Goal: Task Accomplishment & Management: Use online tool/utility

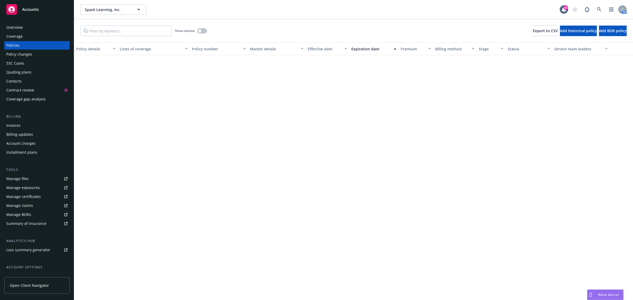
scroll to position [285, 0]
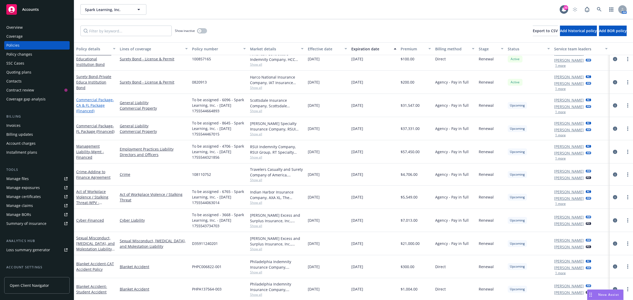
click at [90, 108] on span "- CA & FL Package (Financed)" at bounding box center [95, 105] width 38 height 16
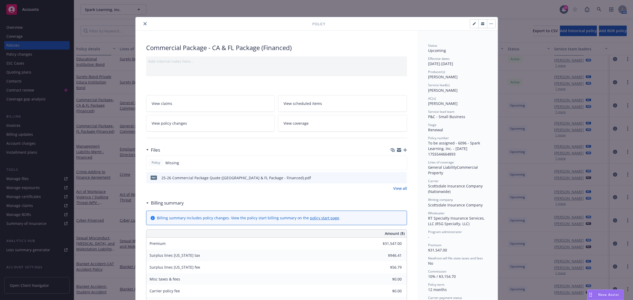
click at [402, 175] on div "pdf 25-26 Commercial Package Quote (CA & FL Package - Financed).pdf" at bounding box center [276, 178] width 261 height 12
click at [401, 177] on icon "preview file" at bounding box center [402, 178] width 5 height 4
click at [144, 23] on icon "close" at bounding box center [145, 23] width 3 height 3
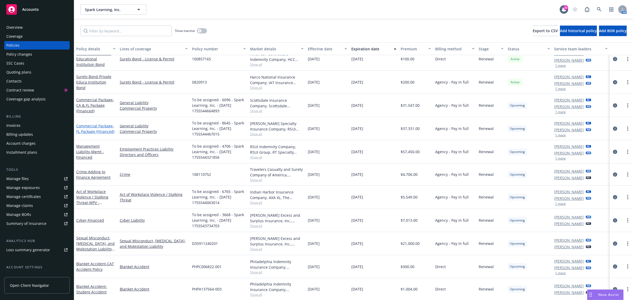
click at [94, 126] on link "Commercial Package - FL Package (Financed)" at bounding box center [95, 128] width 38 height 11
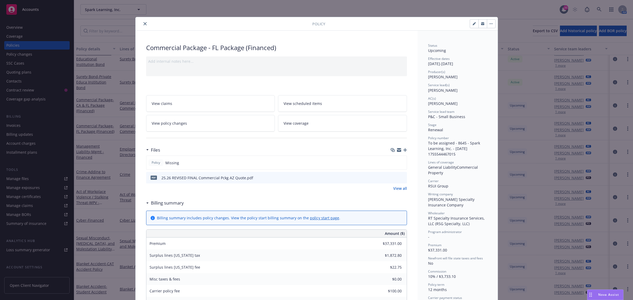
click at [400, 178] on icon "preview file" at bounding box center [402, 178] width 5 height 4
click at [139, 26] on div at bounding box center [225, 24] width 175 height 6
click at [144, 24] on icon "close" at bounding box center [145, 23] width 3 height 3
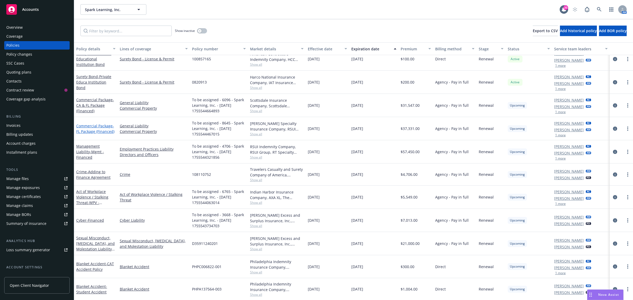
click at [92, 131] on span "- FL Package (Financed)" at bounding box center [95, 128] width 38 height 11
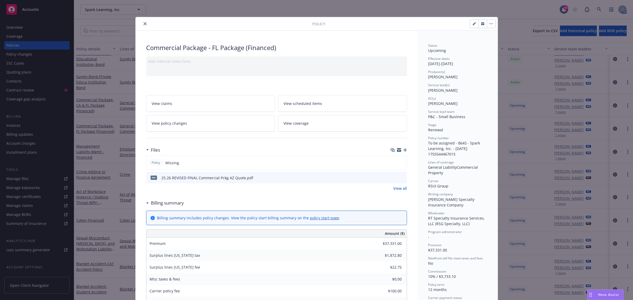
scroll to position [16, 0]
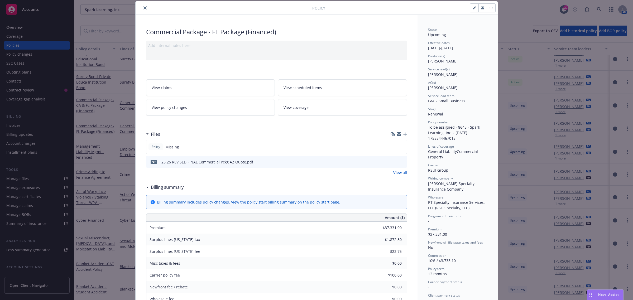
click at [470, 8] on button "button" at bounding box center [474, 8] width 8 height 8
select select "RENEWAL"
select select "12"
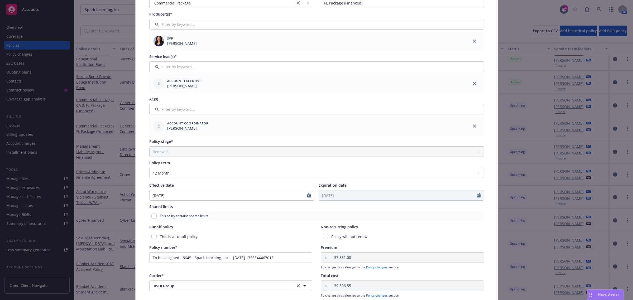
scroll to position [148, 0]
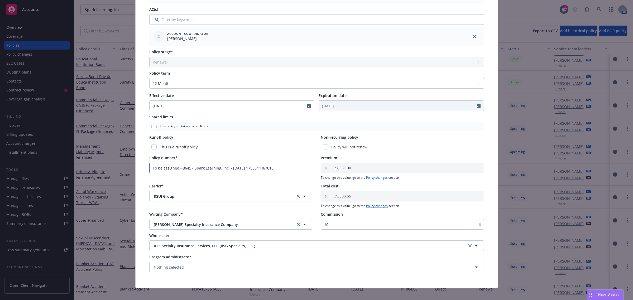
click at [249, 171] on input "To be assigned - 8645 - Spark Learning, Inc. - 08/18/2025 1755544467015" at bounding box center [230, 168] width 163 height 11
paste input "VBB186798"
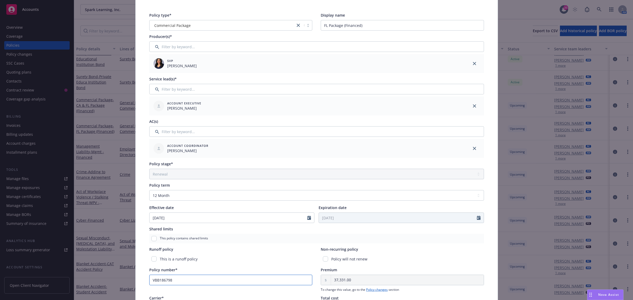
scroll to position [0, 0]
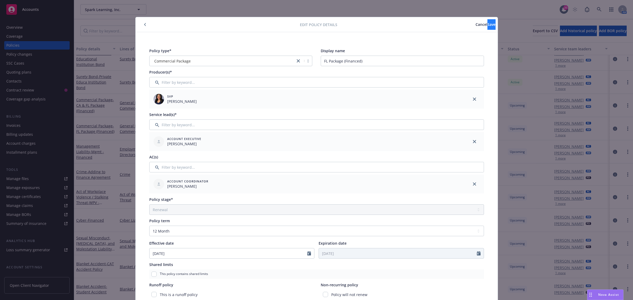
type input "VBB186798"
click at [488, 29] on button "Save" at bounding box center [492, 24] width 8 height 11
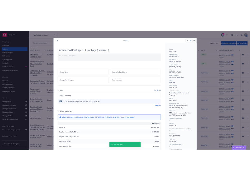
scroll to position [284, 0]
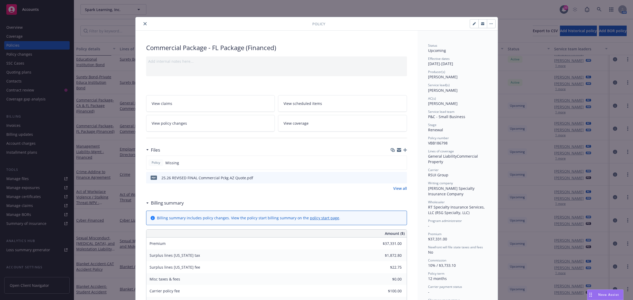
click at [144, 24] on icon "close" at bounding box center [145, 23] width 3 height 3
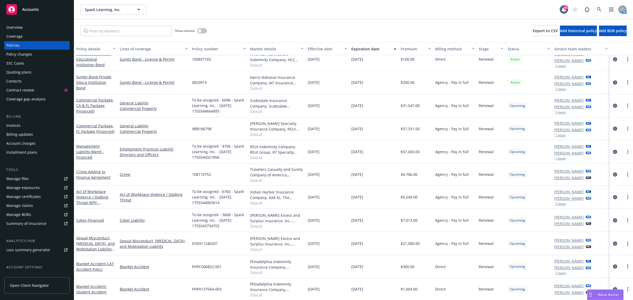
click at [203, 224] on span "To be assigned - 3668 - Spark Learning, Inc. - 08/18/2025 1755543734703" at bounding box center [219, 220] width 54 height 17
click at [256, 229] on div "Beazley Excess and Surplus Insurance, Inc., Beazley Group, RT Specialty Insuran…" at bounding box center [277, 220] width 58 height 23
click at [256, 228] on div "Beazley Excess and Surplus Insurance, Inc., Beazley Group, RT Specialty Insuran…" at bounding box center [277, 220] width 58 height 23
click at [255, 226] on span "Show all" at bounding box center [277, 226] width 54 height 4
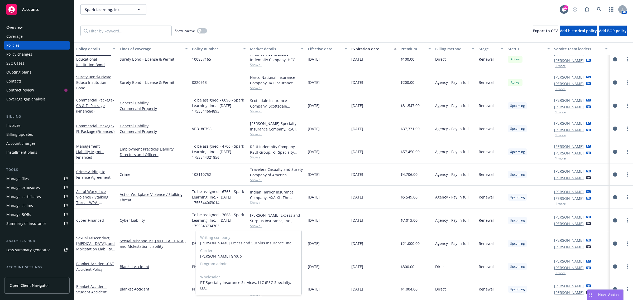
click at [255, 226] on span "Show all" at bounding box center [277, 226] width 54 height 4
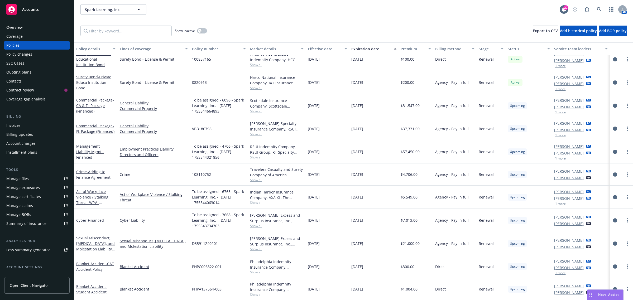
click at [253, 203] on span "Show all" at bounding box center [277, 203] width 54 height 4
click at [255, 182] on span "Show all" at bounding box center [277, 180] width 54 height 4
click at [255, 156] on span "Show all" at bounding box center [277, 157] width 54 height 4
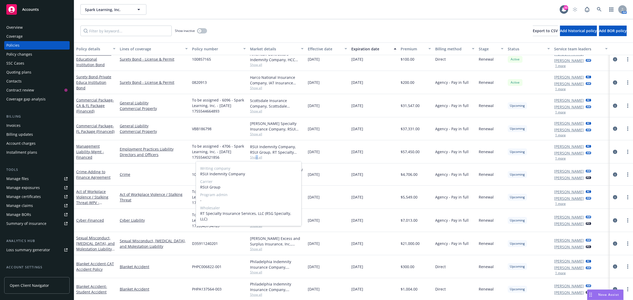
click at [255, 158] on span "Show all" at bounding box center [277, 157] width 54 height 4
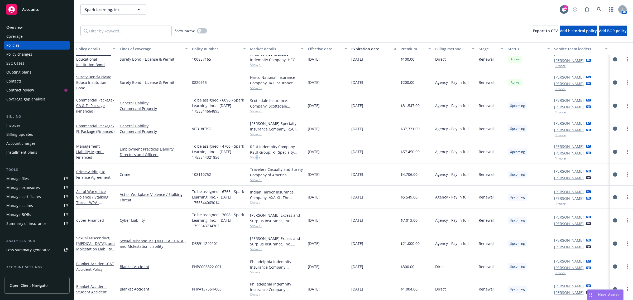
scroll to position [284, 0]
click at [89, 220] on span "- Financed" at bounding box center [95, 220] width 17 height 5
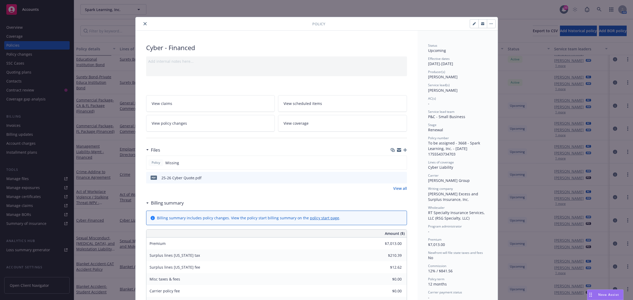
click at [473, 24] on icon "button" at bounding box center [474, 23] width 3 height 3
select select "RENEWAL"
select select "12"
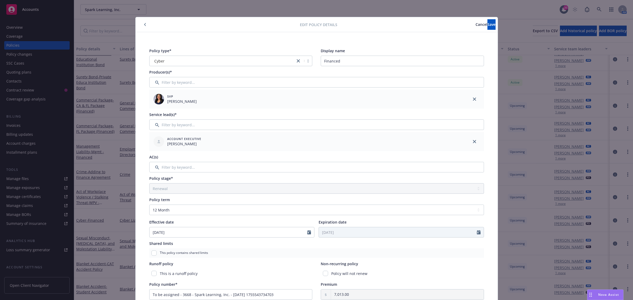
scroll to position [132, 0]
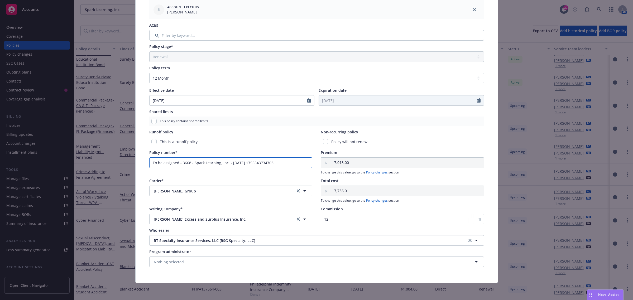
click at [218, 164] on input "To be assigned - 3668 - Spark Learning, Inc. - 08/18/2025 1755543734703" at bounding box center [230, 163] width 163 height 11
paste input "D3590F250301"
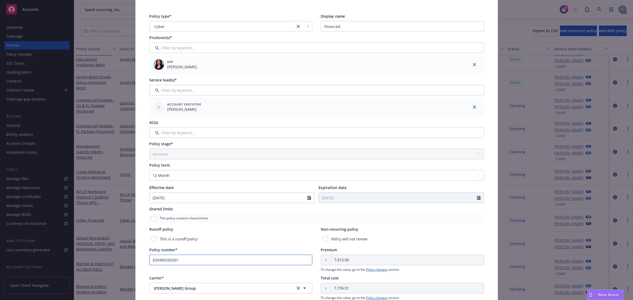
scroll to position [0, 0]
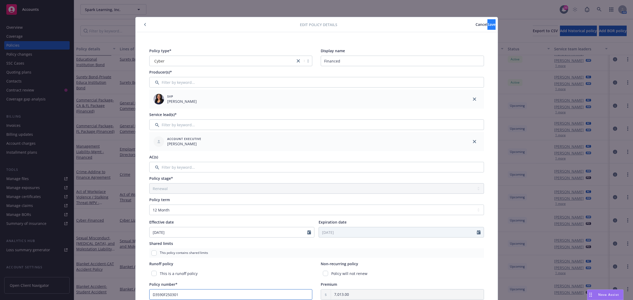
type input "D3590F250301"
click at [488, 26] on button "Save" at bounding box center [492, 24] width 8 height 11
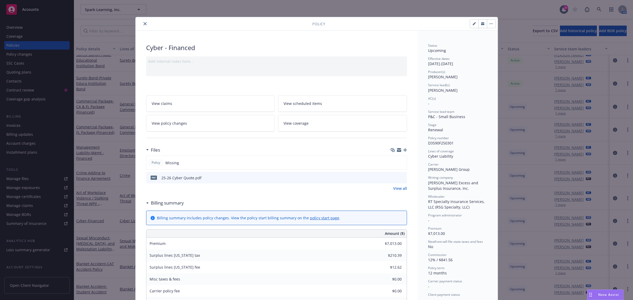
scroll to position [284, 0]
click at [403, 149] on icon "button" at bounding box center [405, 150] width 4 height 4
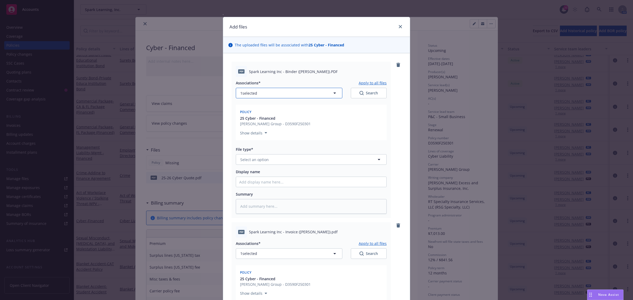
click at [260, 97] on button "1 selected" at bounding box center [289, 93] width 107 height 11
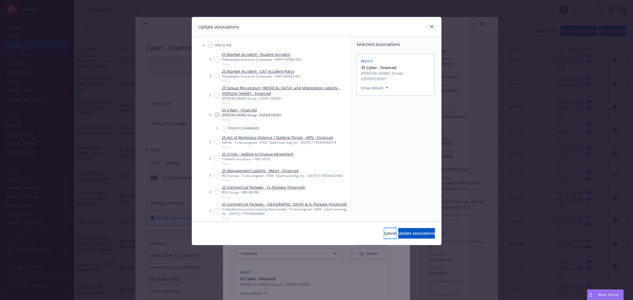
click at [384, 236] on button "Cancel" at bounding box center [390, 233] width 12 height 11
type textarea "x"
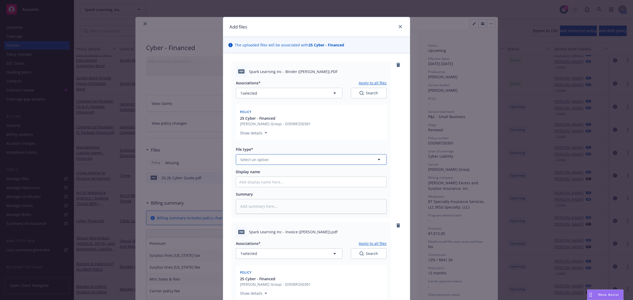
click at [260, 162] on span "Select an option" at bounding box center [254, 160] width 28 height 6
type input "bin"
click at [262, 174] on div "Binder" at bounding box center [311, 174] width 144 height 8
click at [262, 180] on input "Display name" at bounding box center [311, 182] width 150 height 10
type textarea "x"
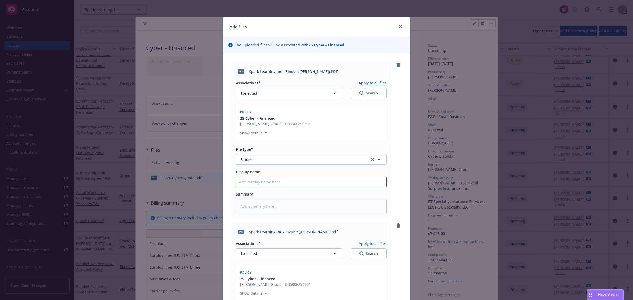
type input "2"
type textarea "x"
type input "25"
type textarea "x"
type input "25"
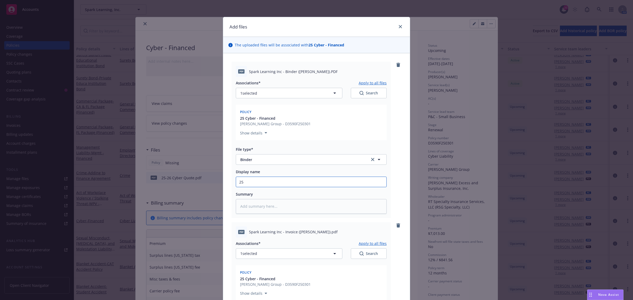
type textarea "x"
type input "25"
type textarea "x"
type input "25."
type textarea "x"
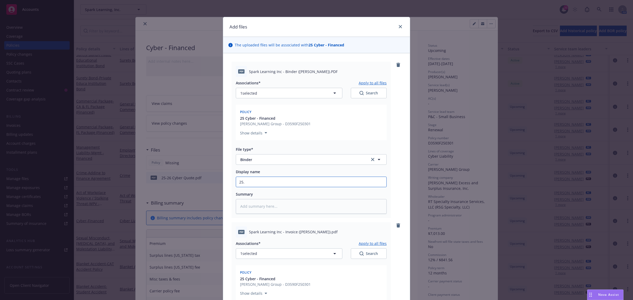
type input "25.2"
type textarea "x"
type input "25.26"
type textarea "x"
type input "25.26"
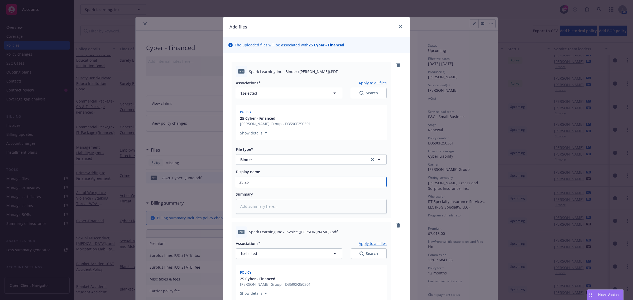
type textarea "x"
type input "25.26 C"
type textarea "x"
type input "25.26 Cy"
type textarea "x"
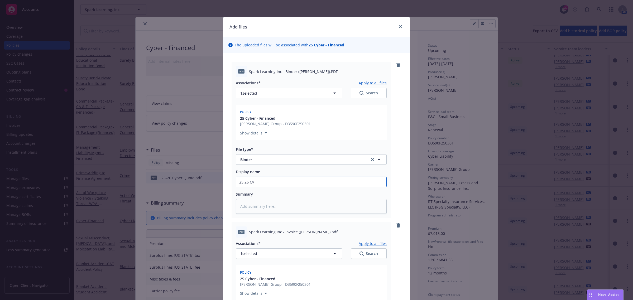
type input "25.26 Cyb"
type textarea "x"
type input "25.26 Cybe"
type textarea "x"
type input "25.26 Cyber"
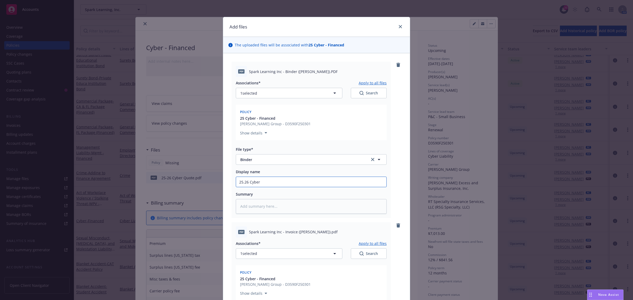
type textarea "x"
type input "25.26 Cyber"
type textarea "x"
type input "25.26 Cyber v"
type textarea "x"
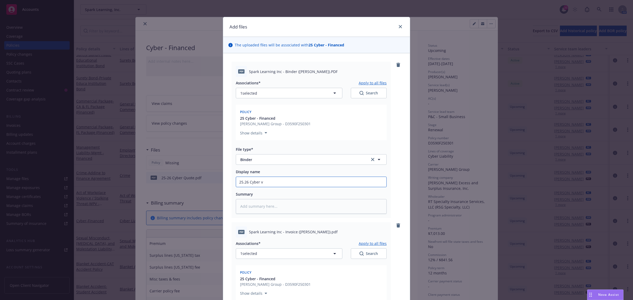
type input "25.26 Cyber vi"
type textarea "x"
type input "25.26 Cyber via"
type textarea "x"
type input "25.26 Cyber via"
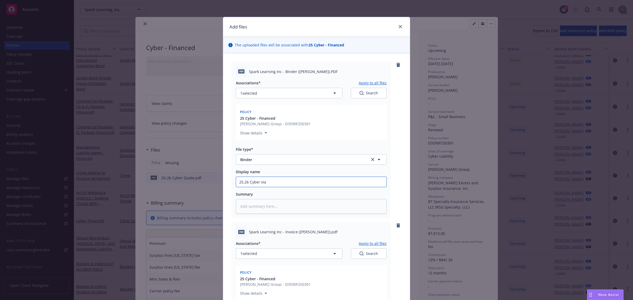
type textarea "x"
type input "25.26 Cyber via R"
type textarea "x"
type input "25.26 Cyber via RT"
type textarea "x"
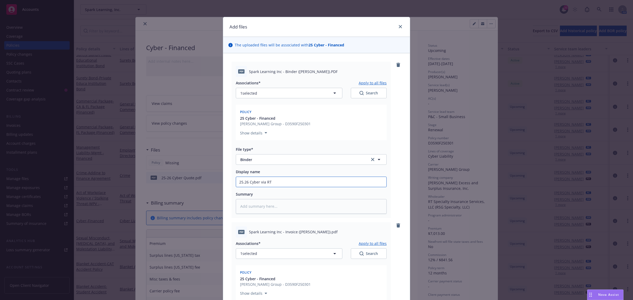
type input "25.26 Cyber via RT"
type textarea "x"
type input "25.26 Cyber via RT S"
type textarea "x"
type input "25.26 Cyber via RT Sp"
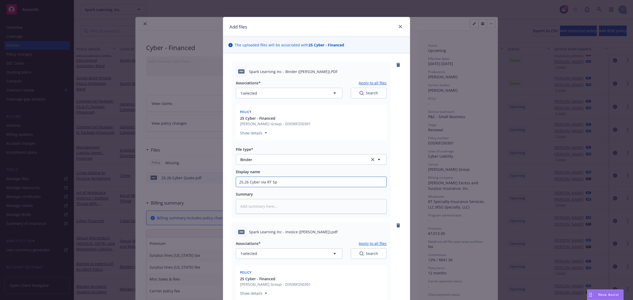
type textarea "x"
type input "25.26 Cyber via RT Spe"
type textarea "x"
type input "25.26 Cyber via RT Spec"
type textarea "x"
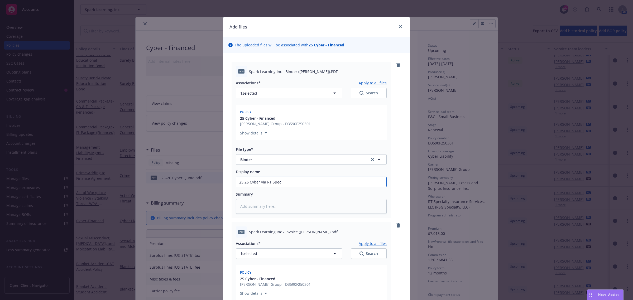
type input "25.26 Cyber via RT Spec"
type textarea "x"
type input "25.26 Cyber via RT Spec B"
type textarea "x"
type input "25.26 Cyber via RT Spec Bi"
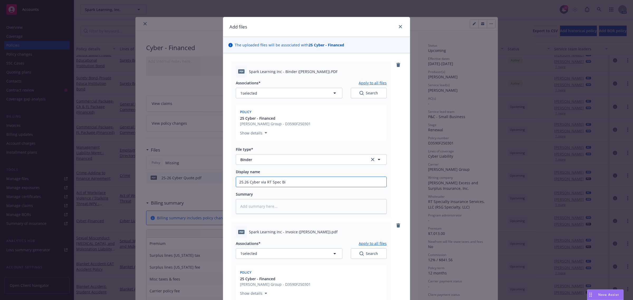
type textarea "x"
type input "25.26 Cyber via RT Spec Bin"
type textarea "x"
type input "25.26 Cyber via RT Spec Bind"
type textarea "x"
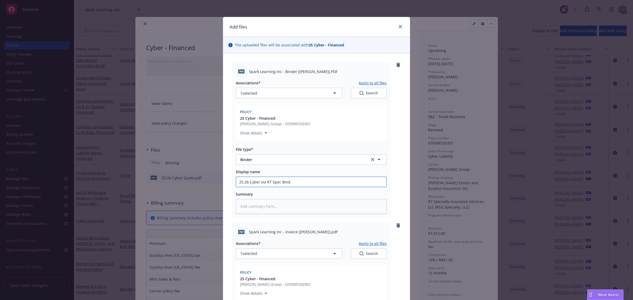
type input "25.26 Cyber via RT Spec Binde"
type textarea "x"
type input "25.26 Cyber via RT Spec Binder"
click at [295, 253] on button "1 selected" at bounding box center [289, 254] width 107 height 11
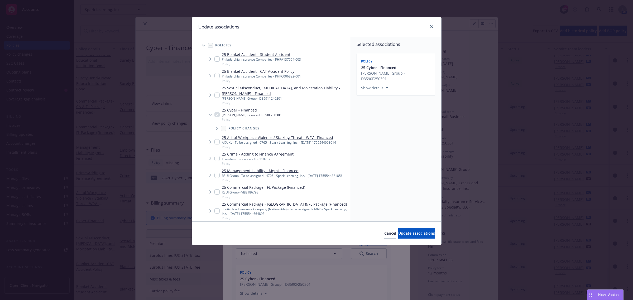
click at [370, 239] on div "Cancel Update associations" at bounding box center [316, 233] width 249 height 23
drag, startPoint x: 370, startPoint y: 237, endPoint x: 371, endPoint y: 235, distance: 2.7
click at [384, 237] on button "Cancel" at bounding box center [390, 233] width 12 height 11
type textarea "x"
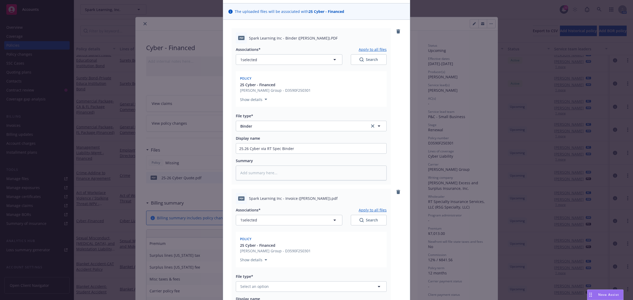
scroll to position [66, 0]
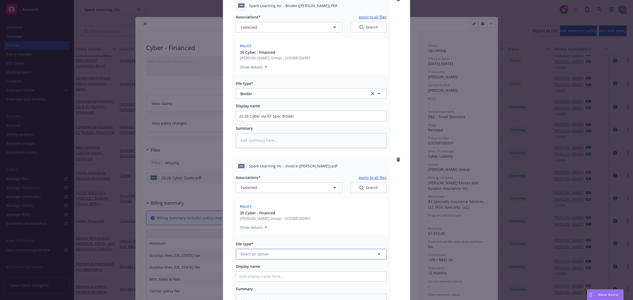
click at [257, 256] on span "Select an option" at bounding box center [254, 254] width 28 height 6
type input "inv"
click at [258, 272] on div "Invoice - Newfront" at bounding box center [257, 269] width 36 height 8
click at [256, 121] on input "Display name" at bounding box center [311, 116] width 150 height 10
type textarea "x"
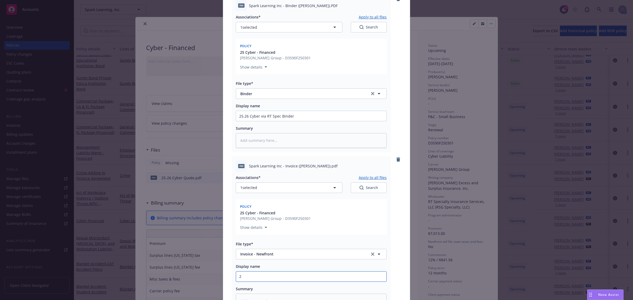
type input "25"
type textarea "x"
type input "25"
click at [280, 112] on input "25.26 Cyber via RT Spec Binder" at bounding box center [311, 116] width 150 height 10
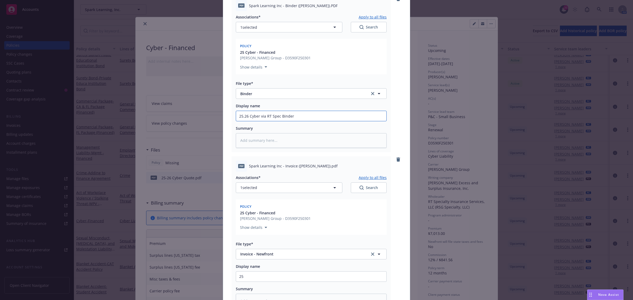
click at [280, 112] on input "25.26 Cyber via RT Spec Binder" at bounding box center [311, 116] width 150 height 10
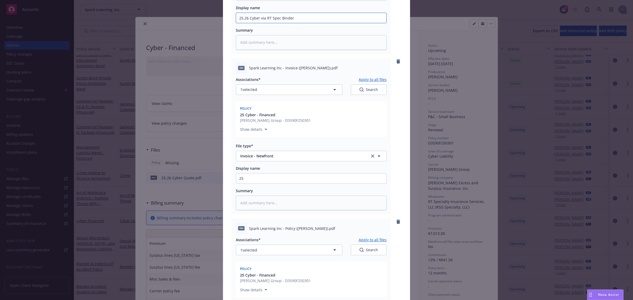
scroll to position [165, 0]
click at [259, 22] on input "25" at bounding box center [311, 17] width 150 height 10
paste input ".26 Cyber via RT Spec Binder"
type textarea "x"
type input "25.26 Cyber via RT Spec Binder"
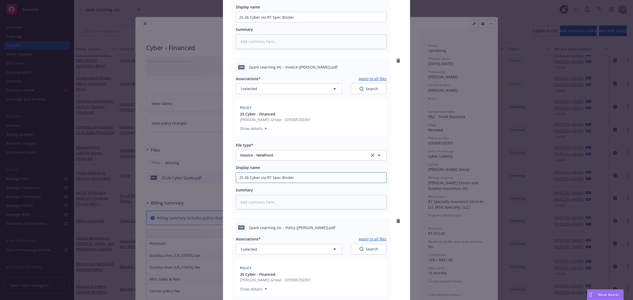
type textarea "x"
type input "25.26 Cyber via RT Spec Binde"
type textarea "x"
type input "25.26 Cyber via RT Spec Bind"
type textarea "x"
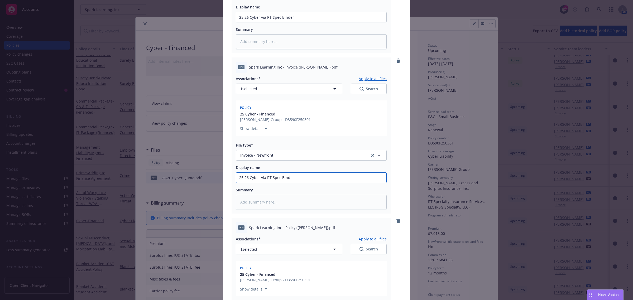
type input "25.26 Cyber via RT Spec Bin"
type textarea "x"
type input "25.26 Cyber via RT Spec Bi"
type textarea "x"
type input "25.26 Cyber via RT Spec B"
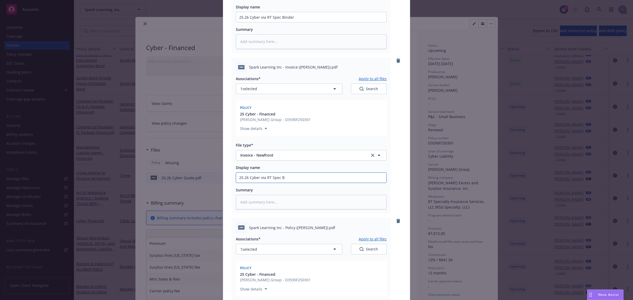
type textarea "x"
type input "25.26 Cyber via RT Spec"
type textarea "x"
type input "25.26 Cyber via RT Spec i"
type textarea "x"
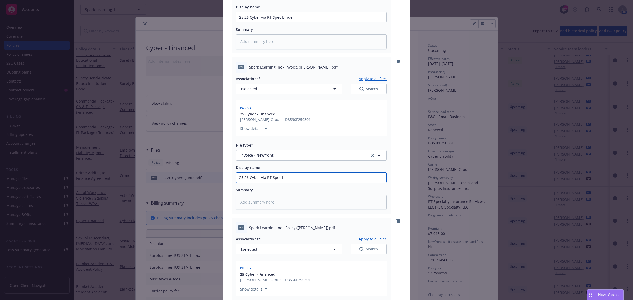
type input "25.26 Cyber via RT Spec in"
type textarea "x"
type input "25.26 Cyber via RT Spec inv"
type textarea "x"
type input "25.26 Cyber via RT Spec invo"
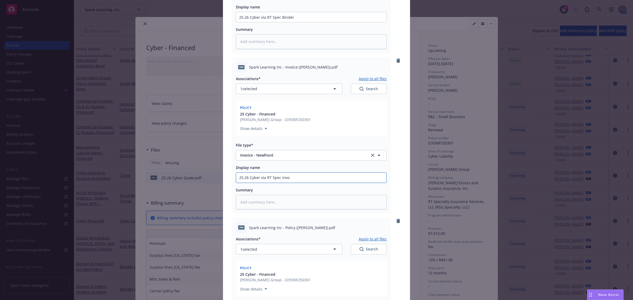
type textarea "x"
type input "25.26 Cyber via RT Spec invoi"
type textarea "x"
type input "25.26 Cyber via RT Spec invoic"
type textarea "x"
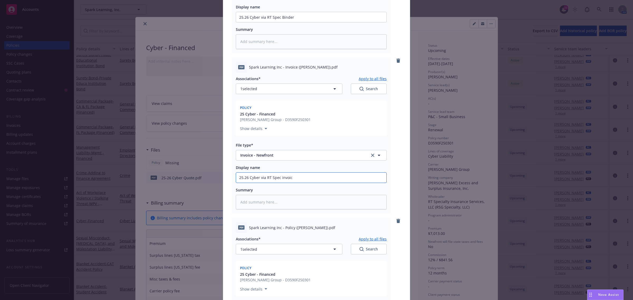
type input "25.26 Cyber via RT Spec invoice"
click at [280, 22] on input "25.26 Cyber via RT Spec invoice" at bounding box center [311, 17] width 150 height 10
type textarea "x"
type input "25.26 Cyber via RT Spec nvoice"
type textarea "x"
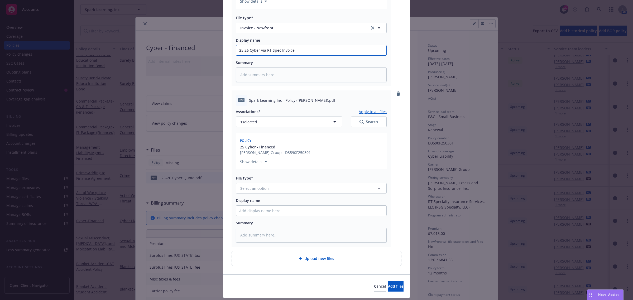
scroll to position [297, 0]
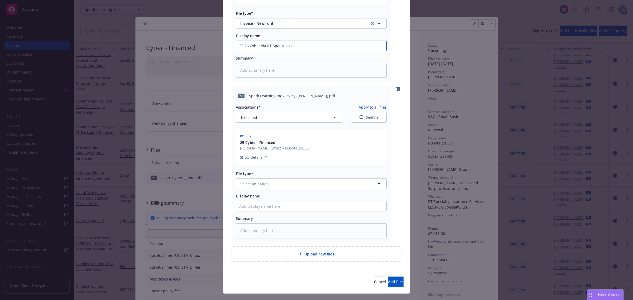
type input "25.26 Cyber via RT Spec Invoice"
click at [271, 181] on button "Select an option" at bounding box center [311, 184] width 151 height 11
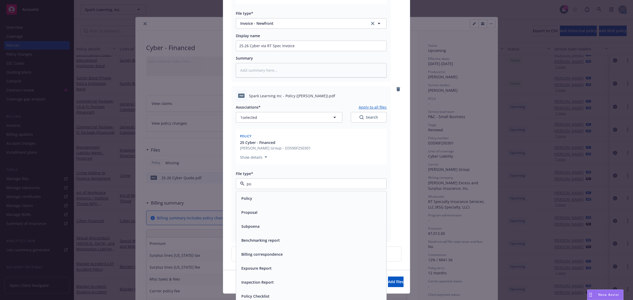
type input "pol"
click at [259, 195] on div "Policy" at bounding box center [311, 199] width 144 height 8
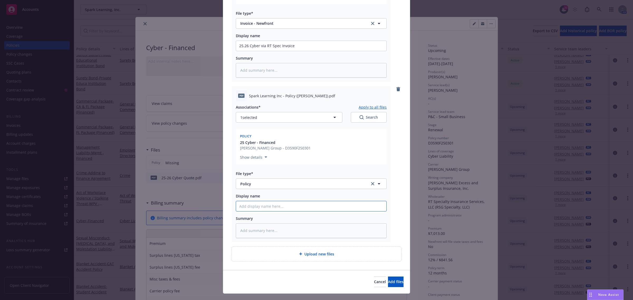
paste input "25.26 Cyber via RT Spec Binder"
type textarea "x"
type input "25.26 Cyber via RT Spec Binder"
type textarea "x"
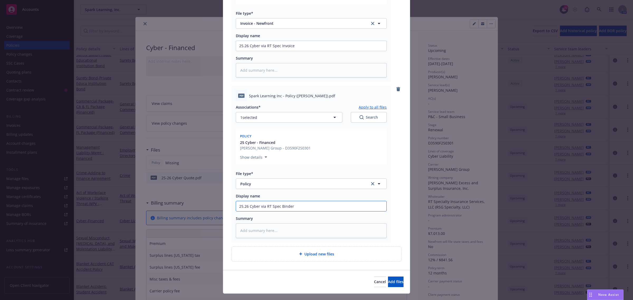
type input "25.26 Cyber via RT Spec Binde"
type textarea "x"
type input "25.26 Cyber via RT Spec Bind"
type textarea "x"
type input "25.26 Cyber via RT Spec Bin"
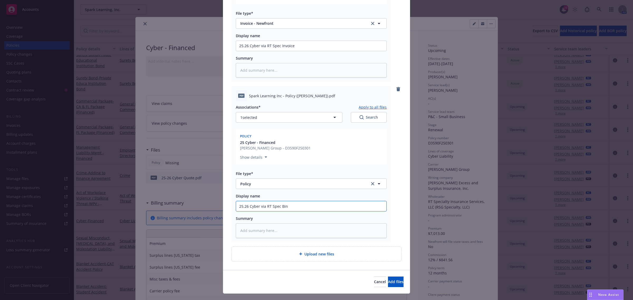
type textarea "x"
type input "25.26 Cyber via RT Spec Bi"
type textarea "x"
type input "25.26 Cyber via RT Spec B"
type textarea "x"
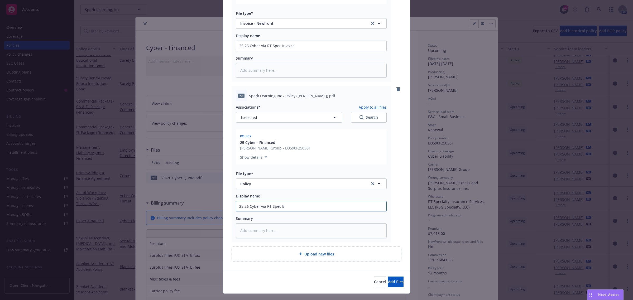
type input "25.26 Cyber via RT Spec"
type textarea "x"
type input "25.26 Cyber via RT Spec"
type textarea "x"
type input "25.26 Cyber via RT Spec"
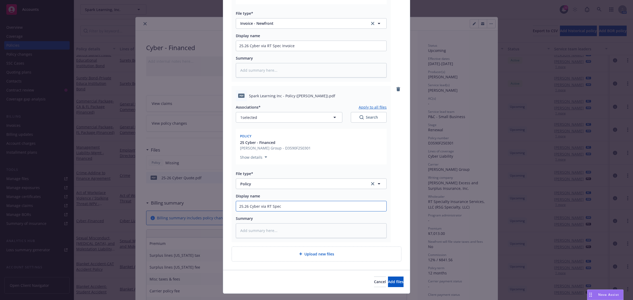
type textarea "x"
type input "25.26 Cyber via RT Spec P"
type textarea "x"
type input "25.26 Cyber via RT Spec Po"
type textarea "x"
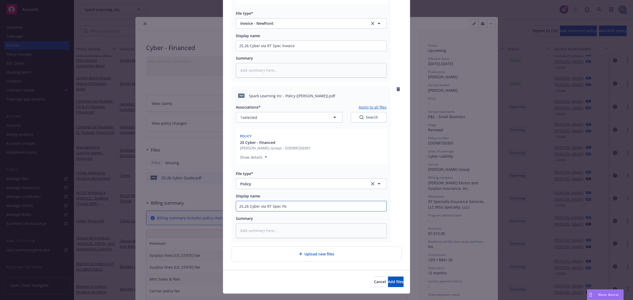
type input "25.26 Cyber via RT Spec Pol"
type textarea "x"
type input "25.26 Cyber via RT Spec Poli"
type textarea "x"
type input "25.26 Cyber via RT Spec Polic"
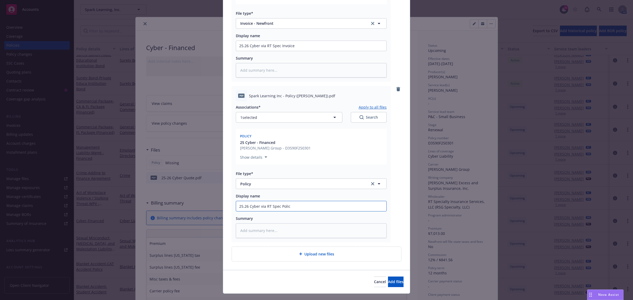
type textarea "x"
type input "25.26 Cyber via RT Spec Policy"
click at [396, 282] on button "Add files" at bounding box center [396, 282] width 16 height 11
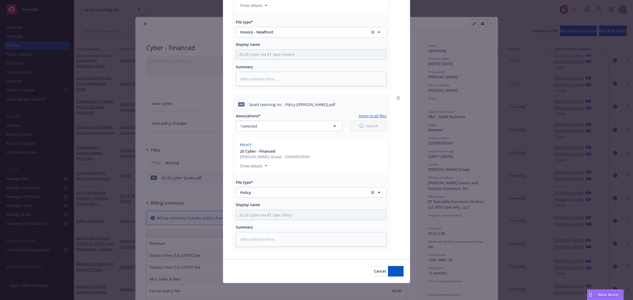
scroll to position [288, 0]
type textarea "x"
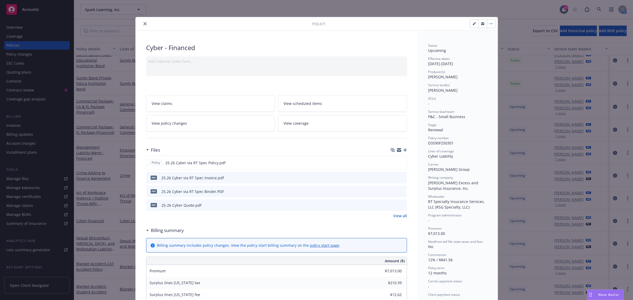
click at [79, 79] on div "Policy Cyber - Financed Add internal notes here... View claims View scheduled i…" at bounding box center [316, 150] width 633 height 300
drag, startPoint x: 141, startPoint y: 23, endPoint x: 145, endPoint y: 24, distance: 4.1
click at [145, 24] on button "close" at bounding box center [145, 24] width 6 height 6
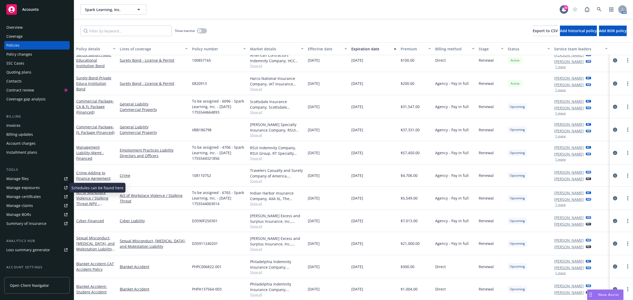
click at [31, 196] on div "Manage certificates" at bounding box center [23, 197] width 35 height 8
click at [278, 199] on div "Indian Harbor Insurance Company, AXA XL, The McGowan Companies" at bounding box center [277, 195] width 54 height 11
click at [197, 131] on span "VBB186798" at bounding box center [202, 130] width 20 height 6
copy span "VBB186798"
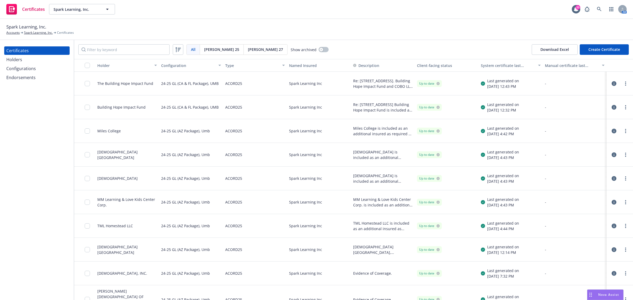
click at [624, 250] on div at bounding box center [626, 250] width 6 height 6
click at [623, 251] on link "more" at bounding box center [626, 250] width 6 height 6
click at [559, 222] on link "Download uneditable generated certificate" at bounding box center [586, 222] width 84 height 11
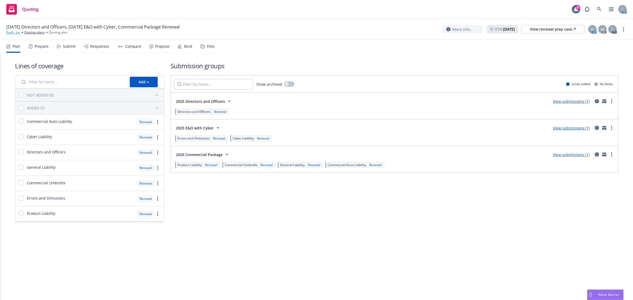
click at [14, 33] on link "Roofr, Inc" at bounding box center [13, 32] width 14 height 5
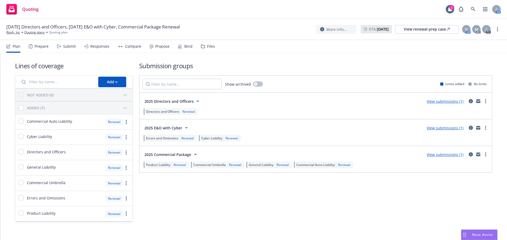
click at [158, 47] on div "Propose" at bounding box center [162, 46] width 14 height 4
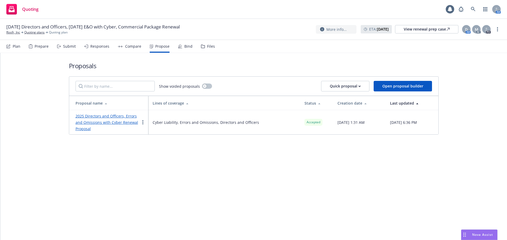
click at [115, 124] on link "2025 Directors and Officers, Errors and Omissions with Cyber Renewal Proposal" at bounding box center [106, 123] width 63 height 18
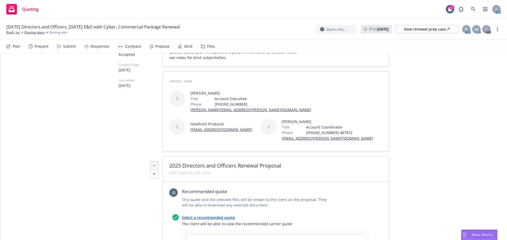
scroll to position [171, 0]
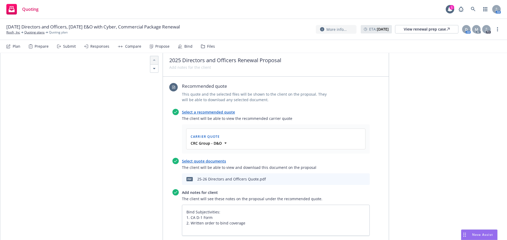
click at [215, 113] on link "Select a recommended quote" at bounding box center [208, 112] width 53 height 5
click at [207, 143] on strong "CRC Group - D&O" at bounding box center [205, 143] width 31 height 5
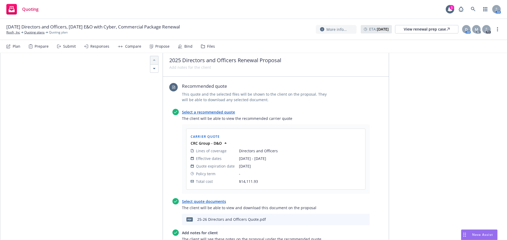
click at [204, 149] on span "Lines of coverage" at bounding box center [211, 151] width 31 height 6
type textarea "x"
click at [134, 46] on div "Compare" at bounding box center [133, 46] width 16 height 4
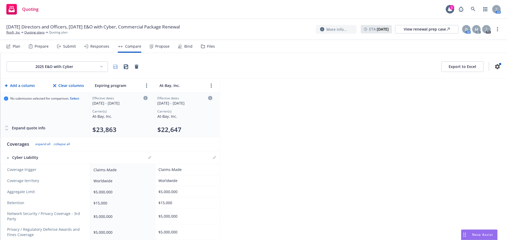
click at [159, 45] on div "Propose" at bounding box center [162, 46] width 14 height 4
